Goal: Information Seeking & Learning: Compare options

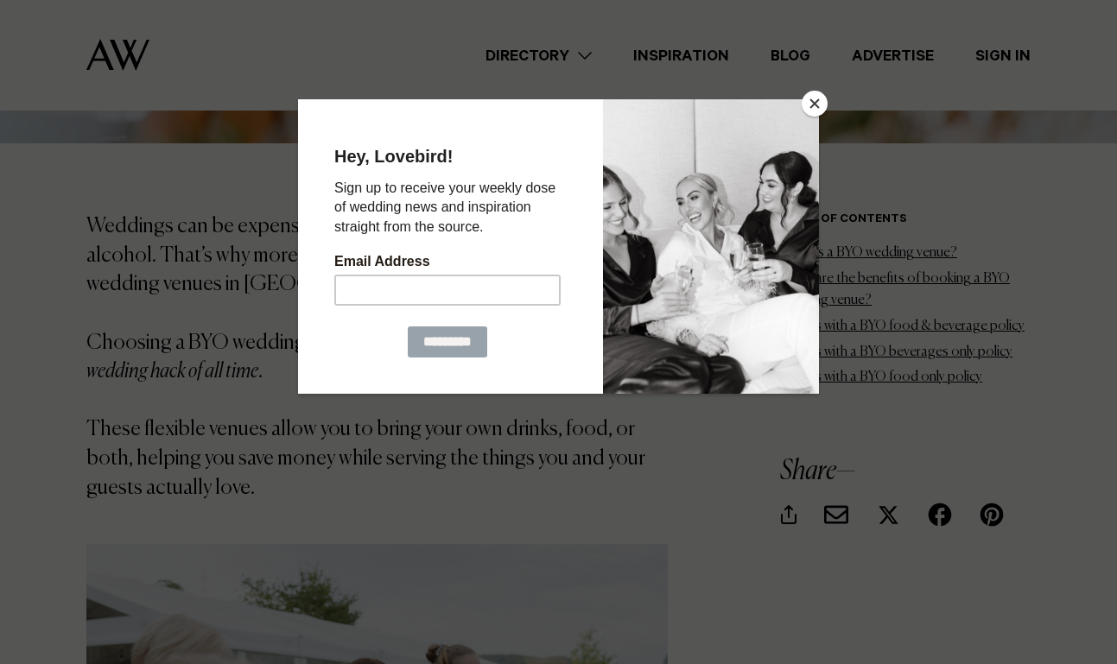
scroll to position [817, 0]
click at [819, 101] on button "Close" at bounding box center [814, 104] width 26 height 26
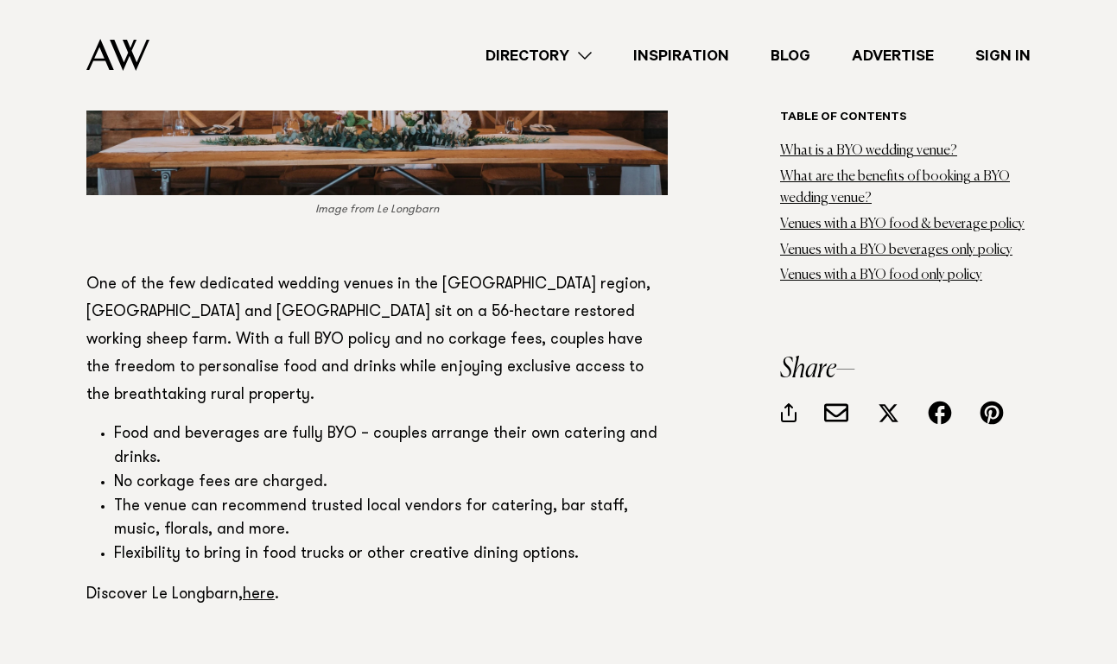
scroll to position [3076, 0]
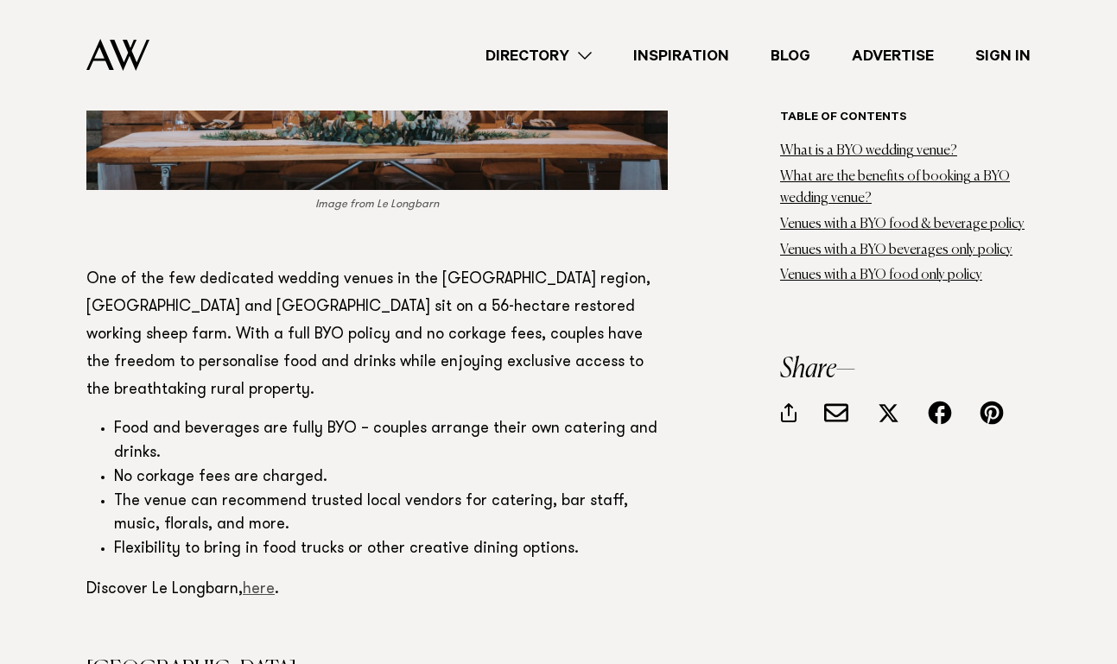
click at [261, 582] on link "here" at bounding box center [259, 590] width 32 height 16
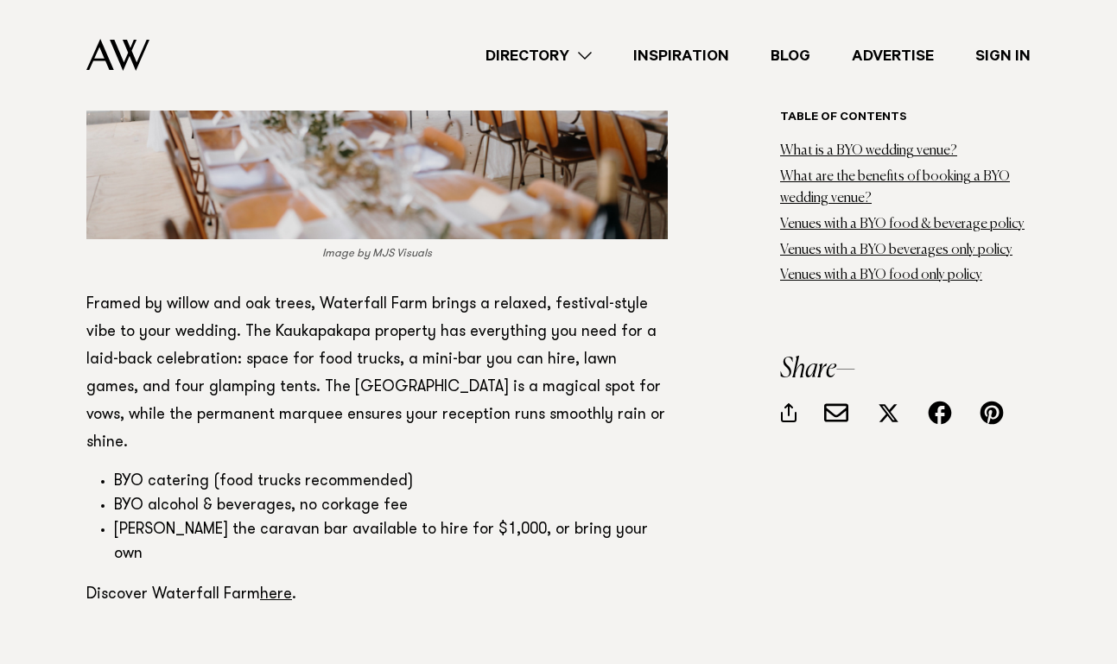
scroll to position [3933, 0]
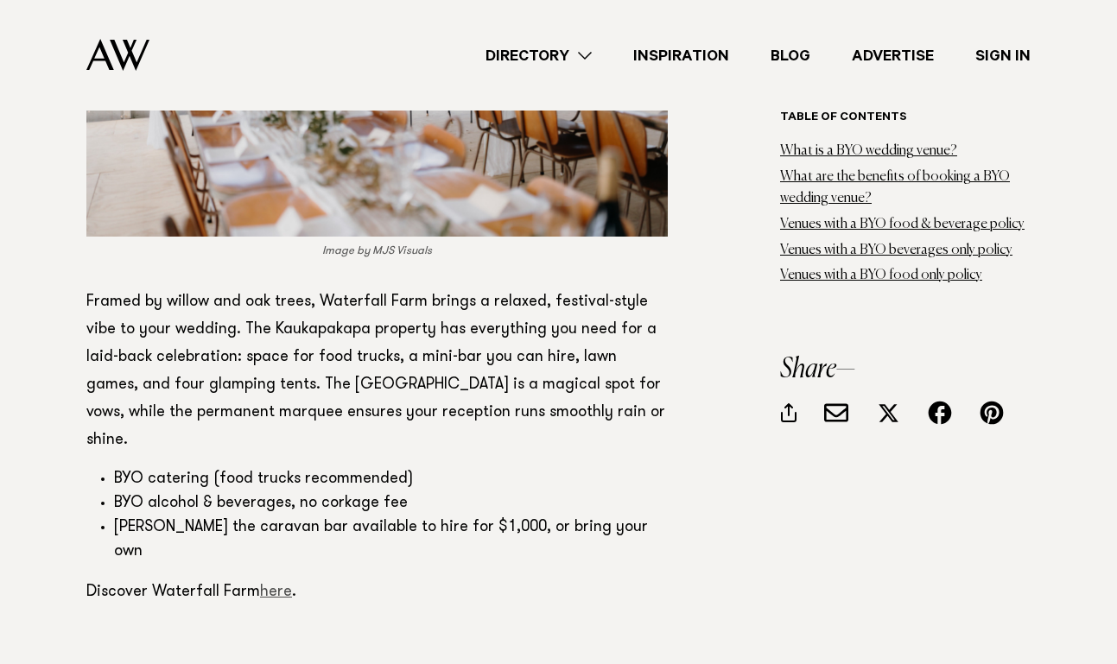
click at [276, 585] on link "here" at bounding box center [276, 593] width 32 height 16
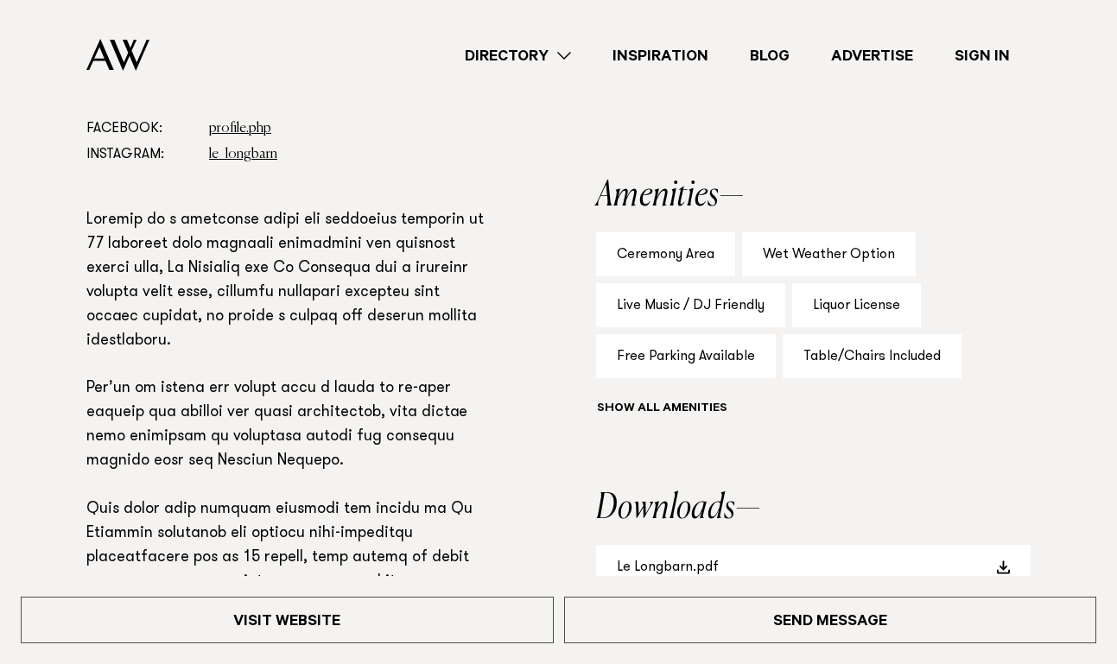
scroll to position [48, 0]
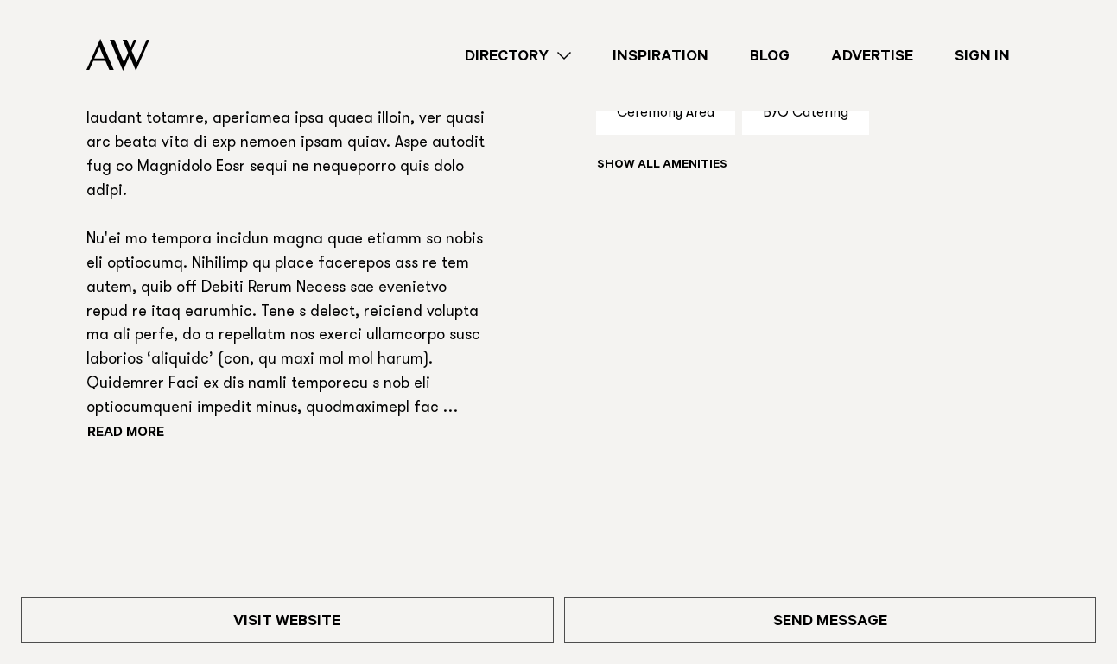
scroll to position [1223, 0]
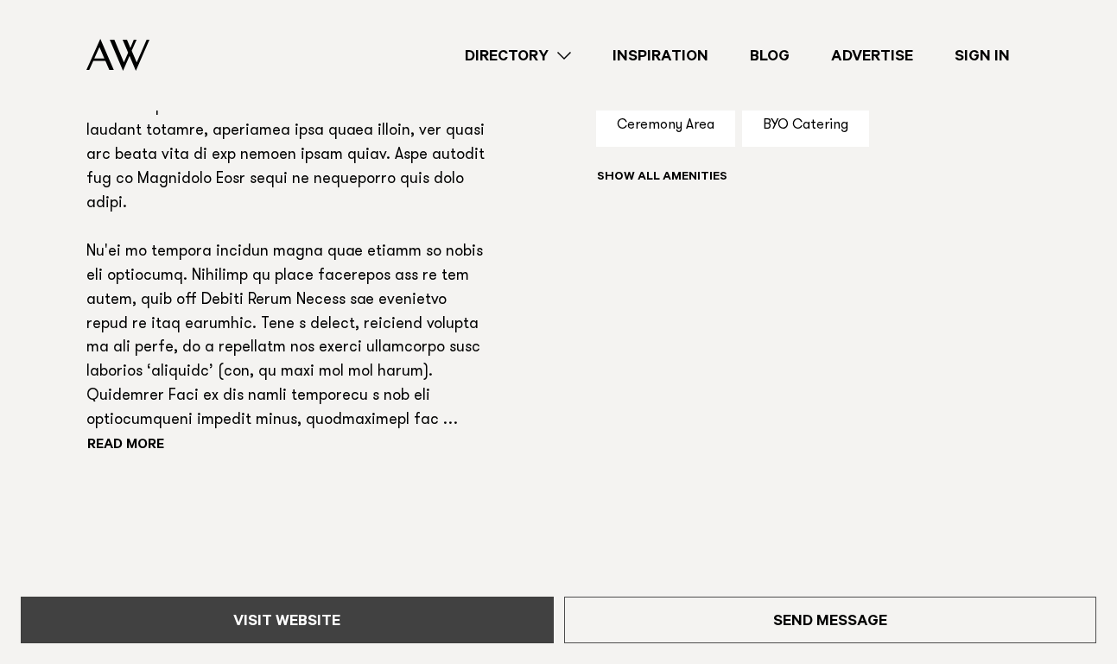
click at [356, 611] on link "Visit Website" at bounding box center [287, 620] width 533 height 47
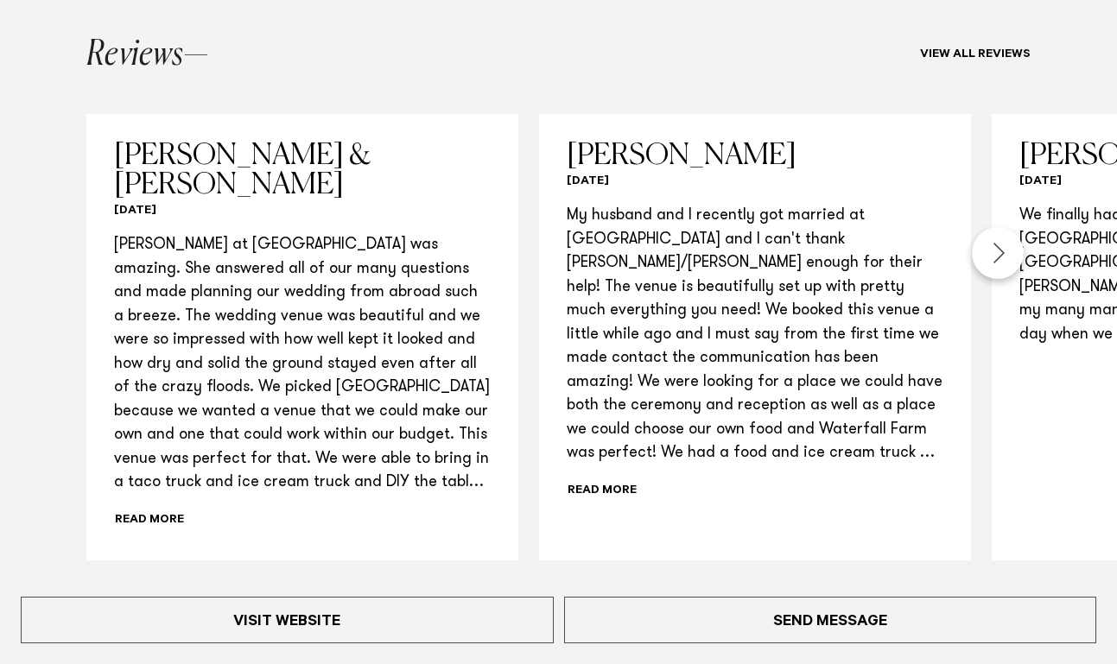
scroll to position [1795, 0]
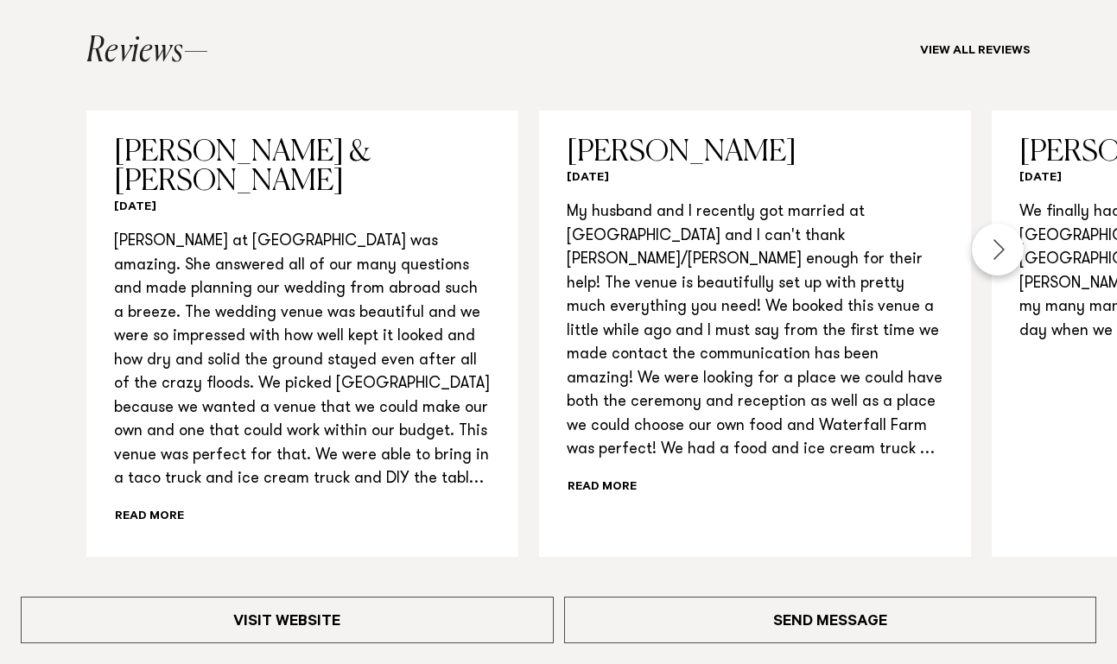
click at [997, 232] on div "Next slide" at bounding box center [998, 250] width 52 height 52
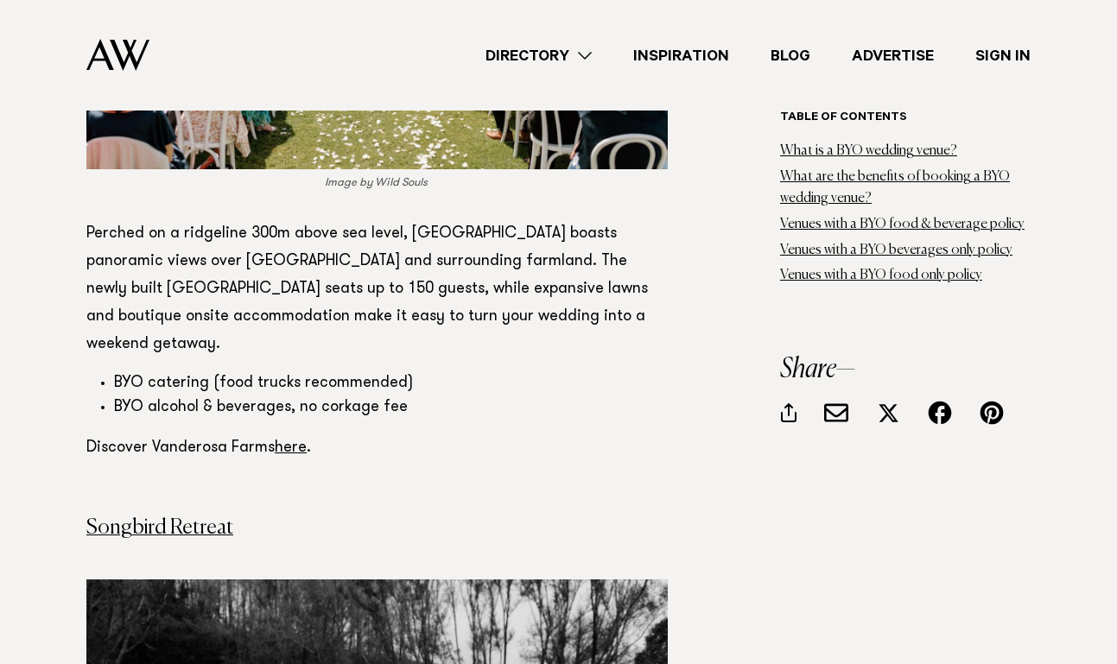
scroll to position [4889, 0]
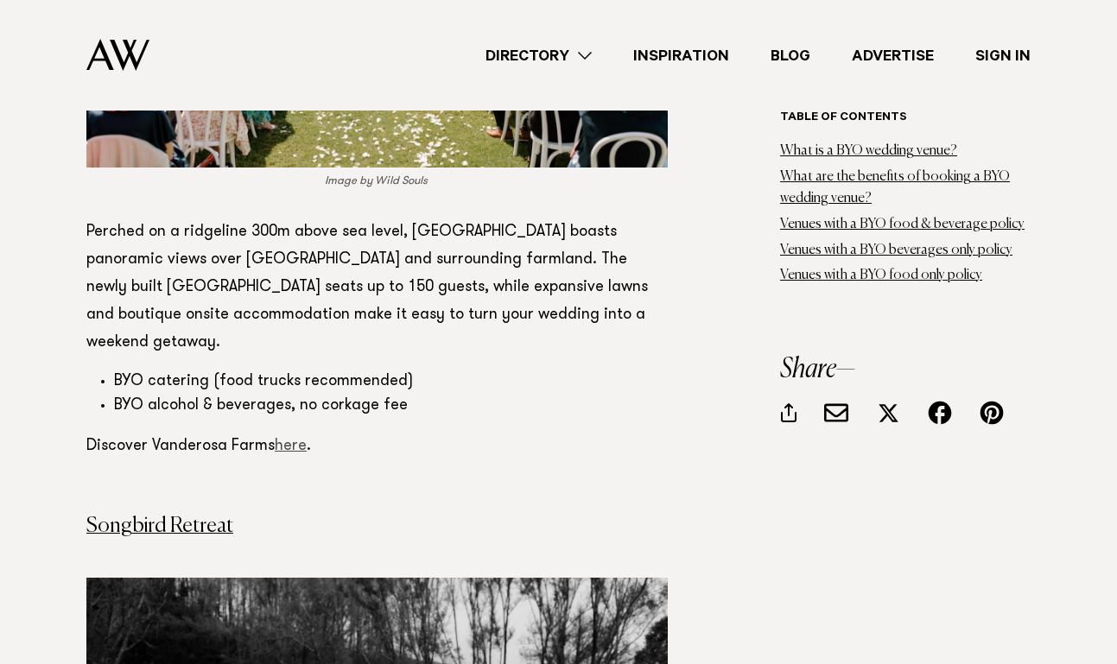
click at [289, 439] on link "here" at bounding box center [291, 447] width 32 height 16
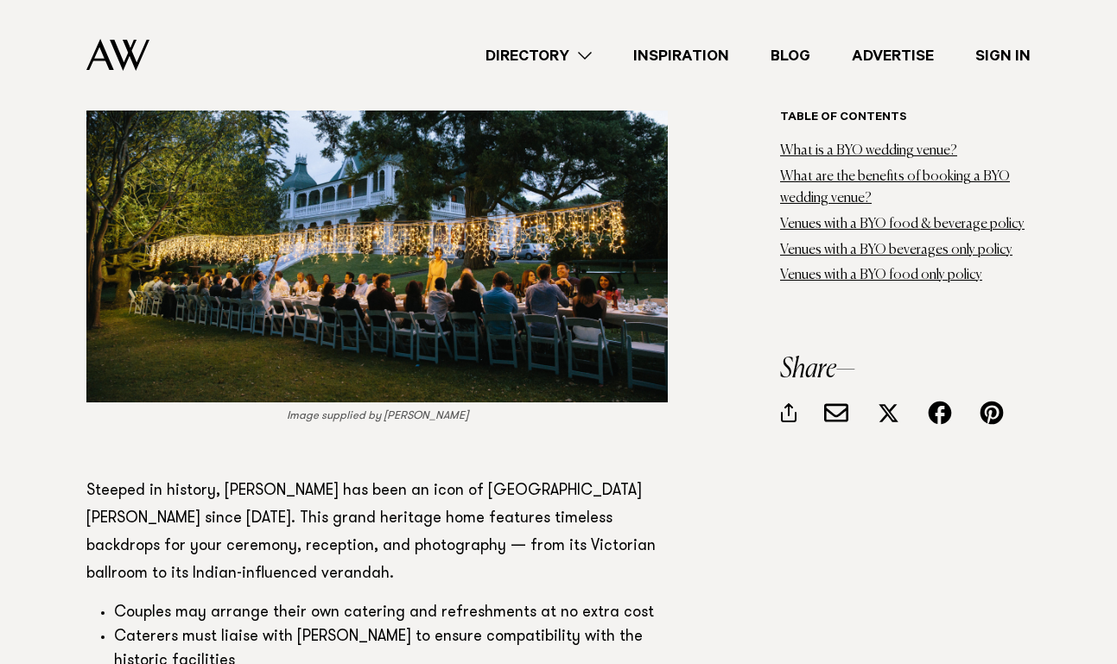
scroll to position [6268, 0]
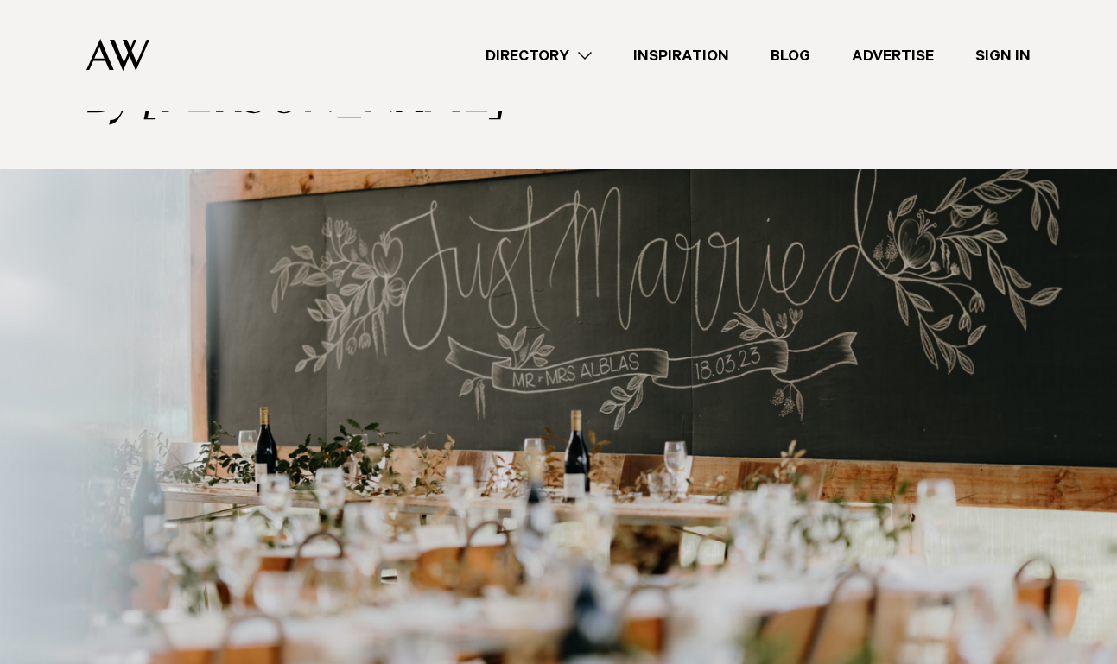
scroll to position [267, 0]
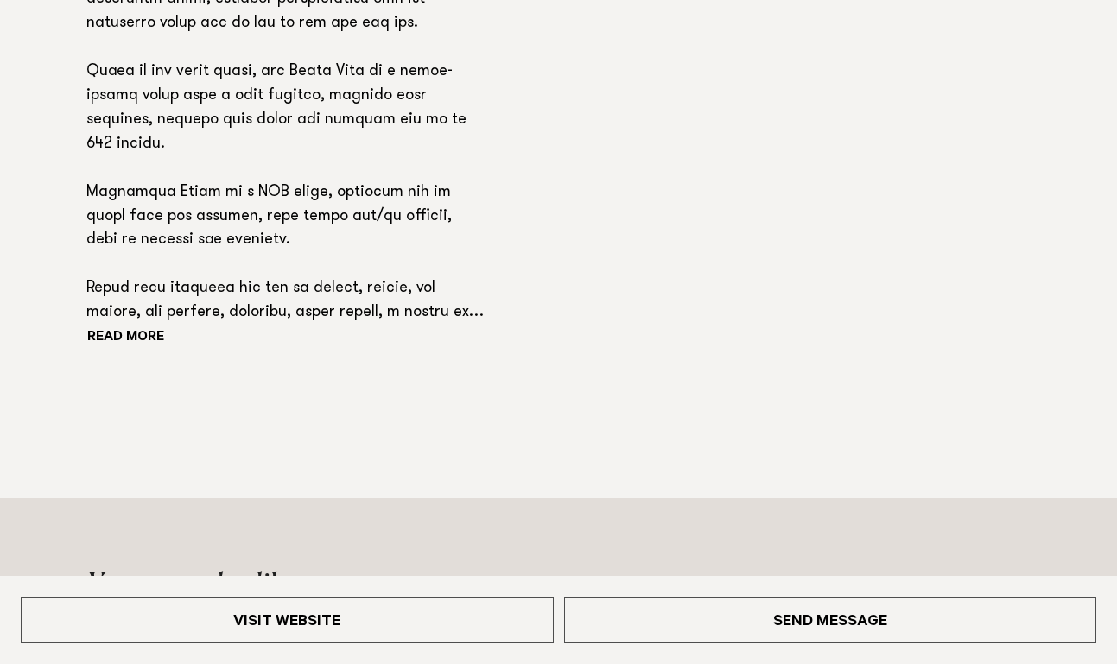
scroll to position [1383, 0]
click at [132, 325] on button "Read more" at bounding box center [163, 338] width 155 height 26
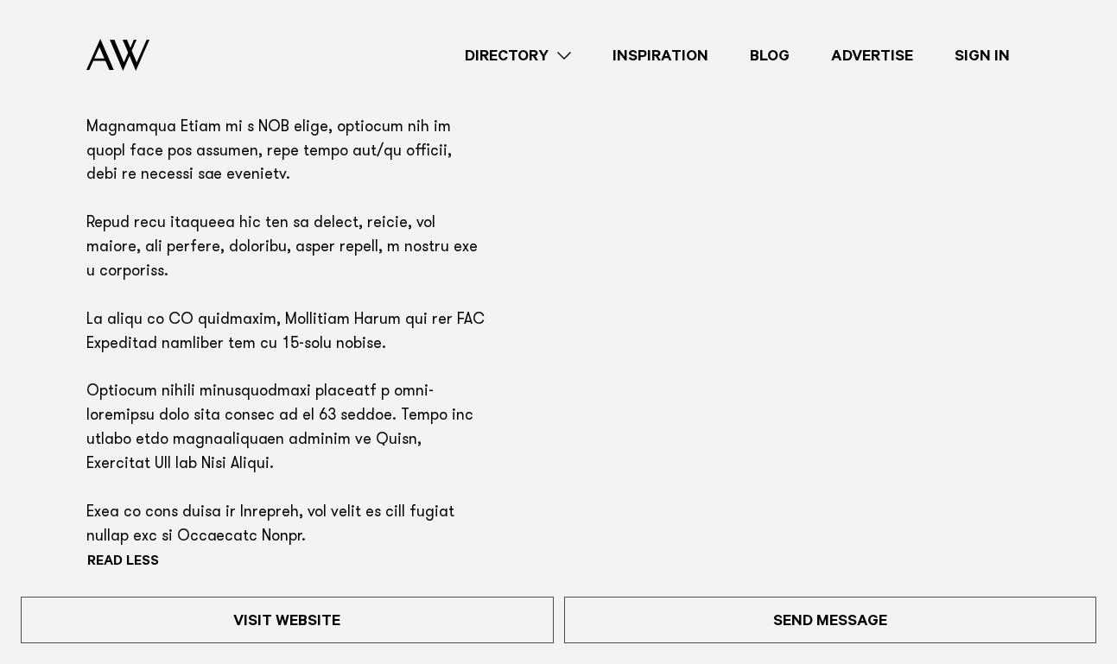
scroll to position [1440, 0]
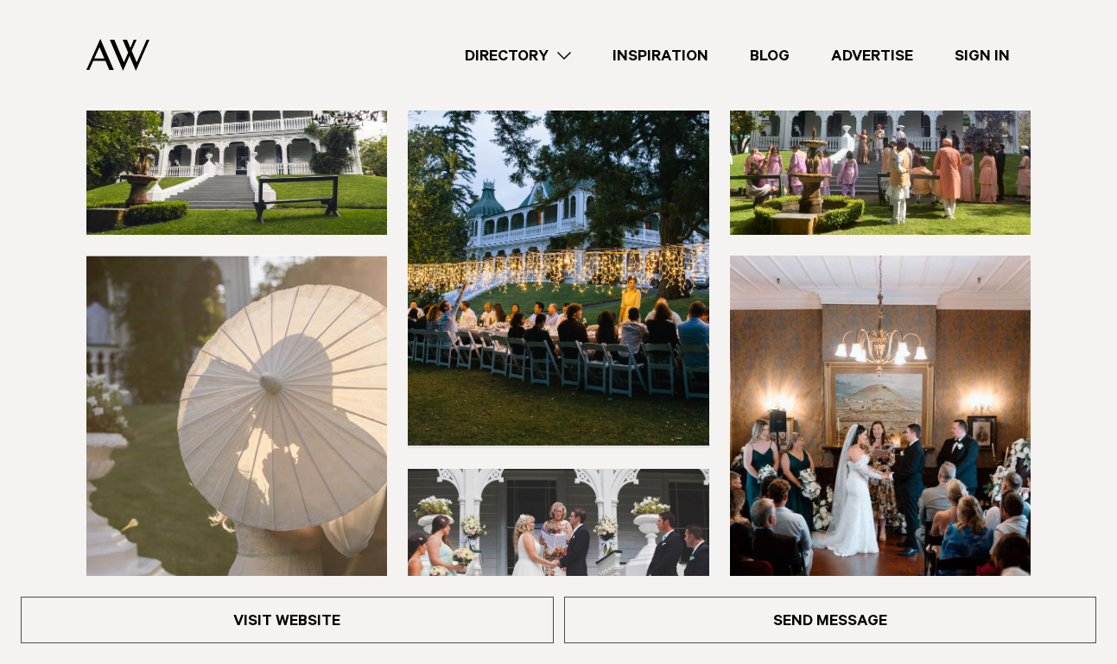
scroll to position [256, 0]
